Goal: Complete application form

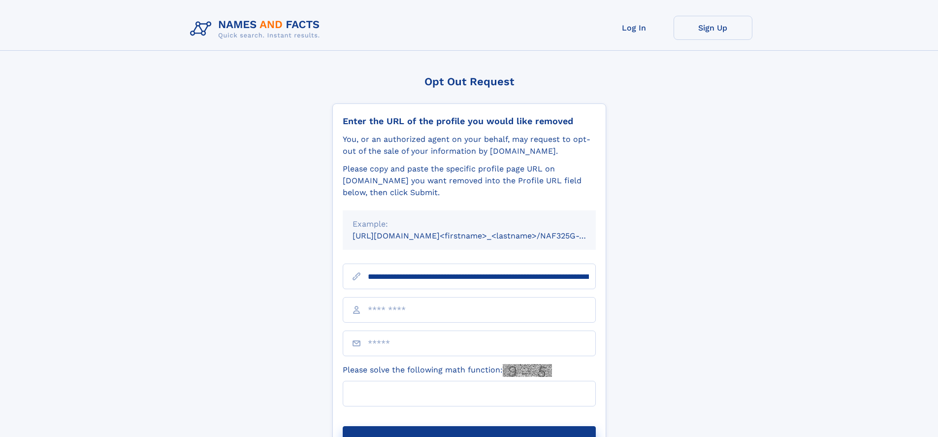
scroll to position [0, 115]
type input "**********"
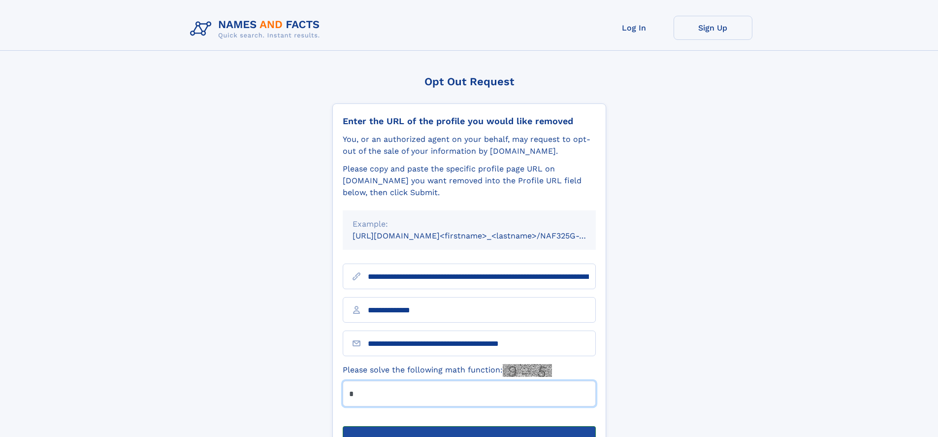
type input "*"
click at [469, 426] on button "Submit Opt Out Request" at bounding box center [469, 442] width 253 height 32
